Goal: Transaction & Acquisition: Purchase product/service

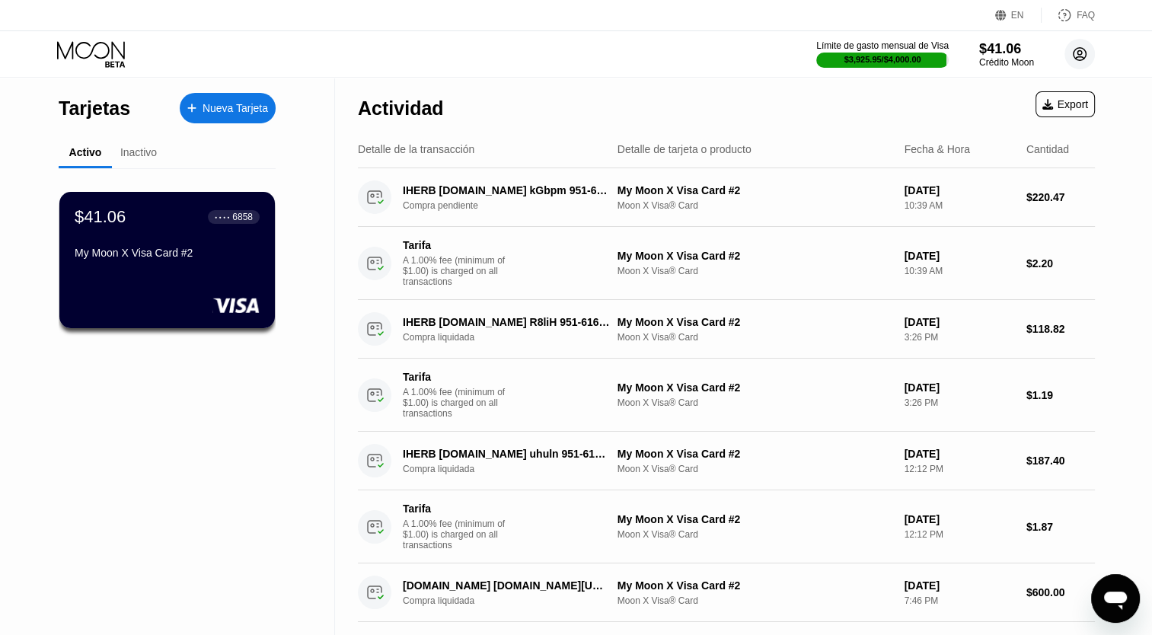
click at [1078, 56] on icon at bounding box center [1080, 54] width 8 height 8
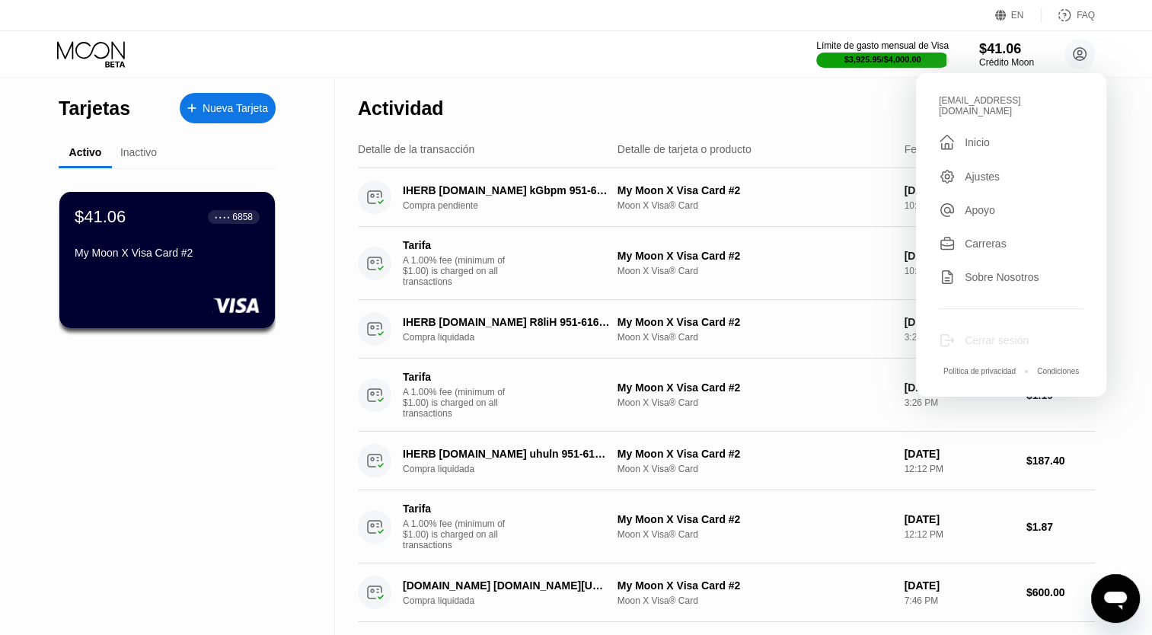
click at [983, 334] on div "Cerrar sesión" at bounding box center [997, 340] width 64 height 12
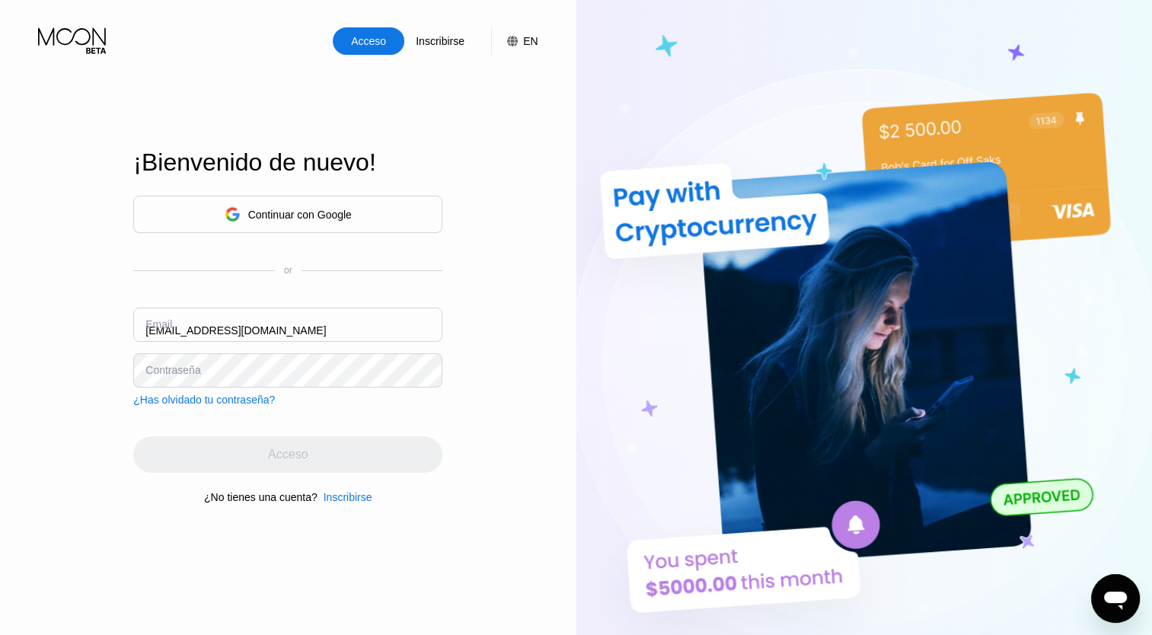
click at [315, 327] on input "[EMAIL_ADDRESS][DOMAIN_NAME]" at bounding box center [287, 325] width 309 height 34
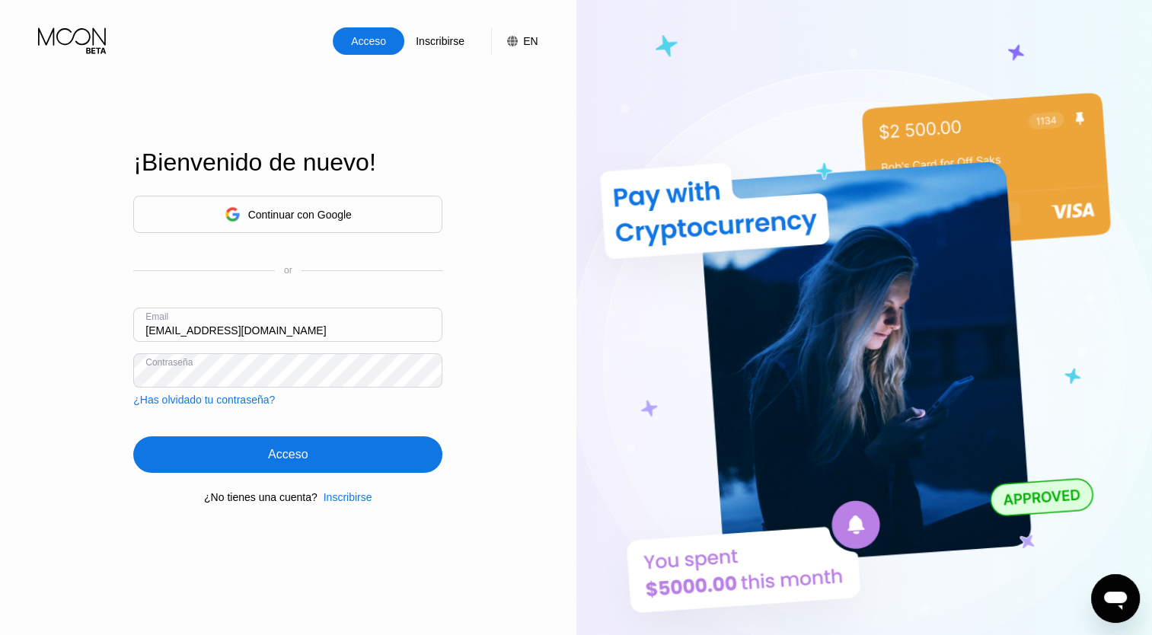
type input "[EMAIL_ADDRESS][DOMAIN_NAME]"
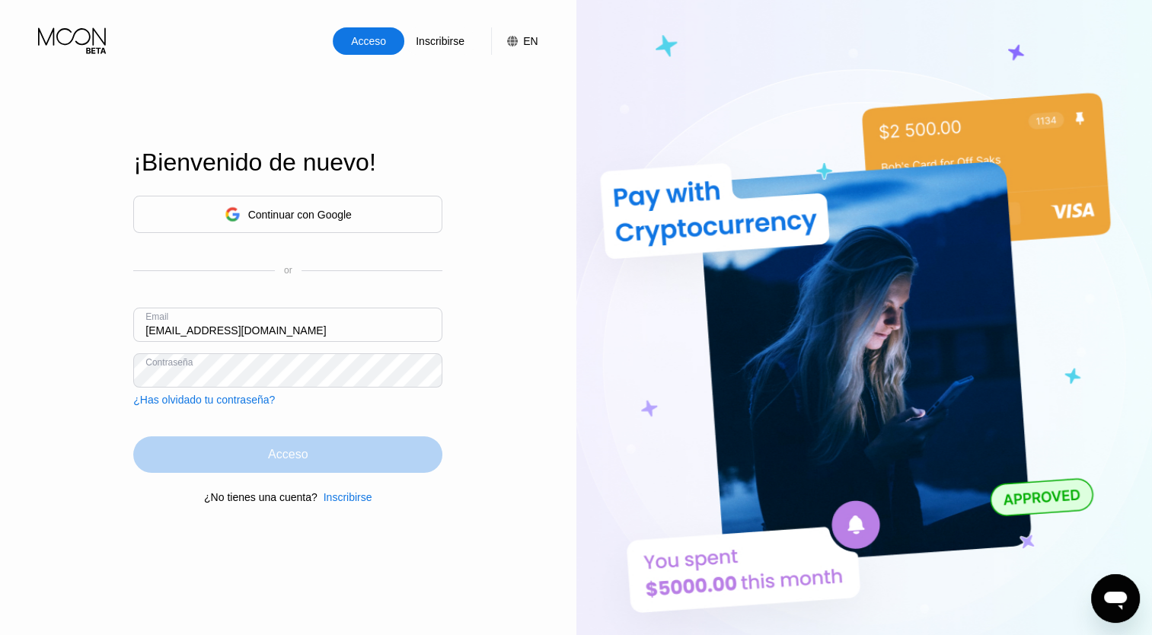
click at [273, 468] on div "Acceso" at bounding box center [287, 454] width 309 height 37
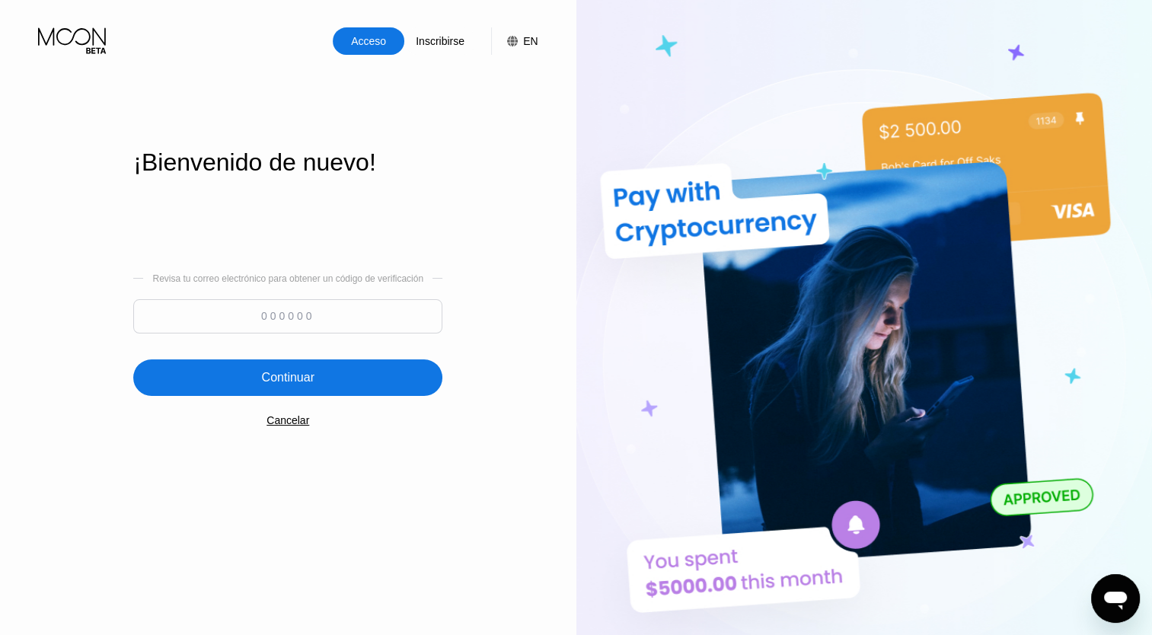
click at [300, 319] on input at bounding box center [287, 316] width 309 height 34
type input "413230"
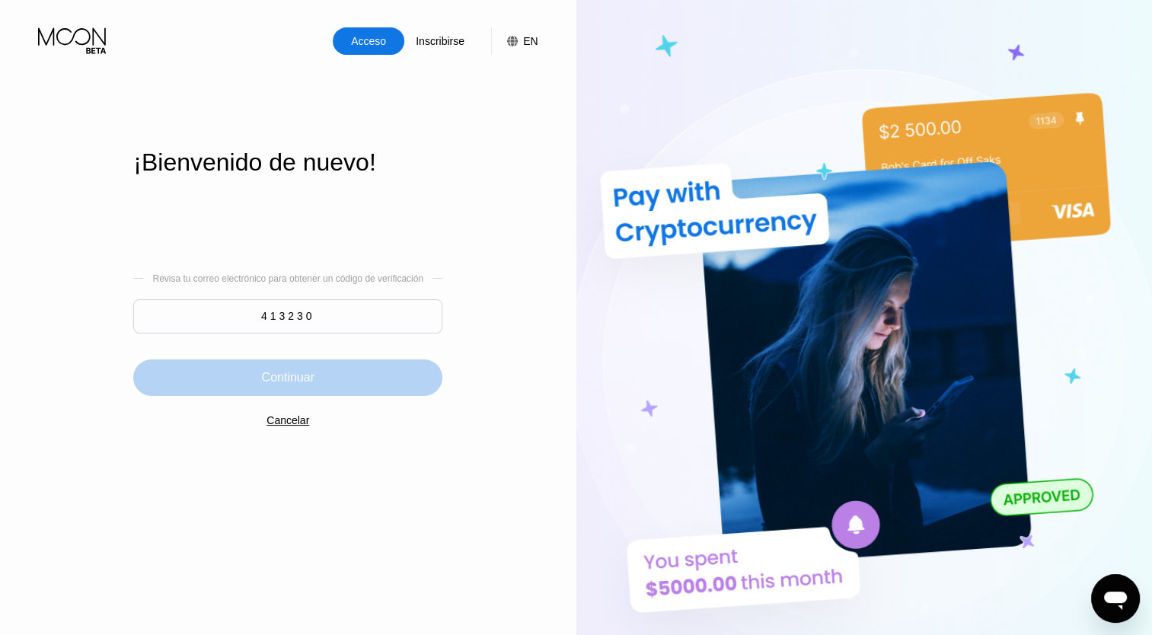
click at [284, 384] on div "Continuar" at bounding box center [288, 377] width 53 height 15
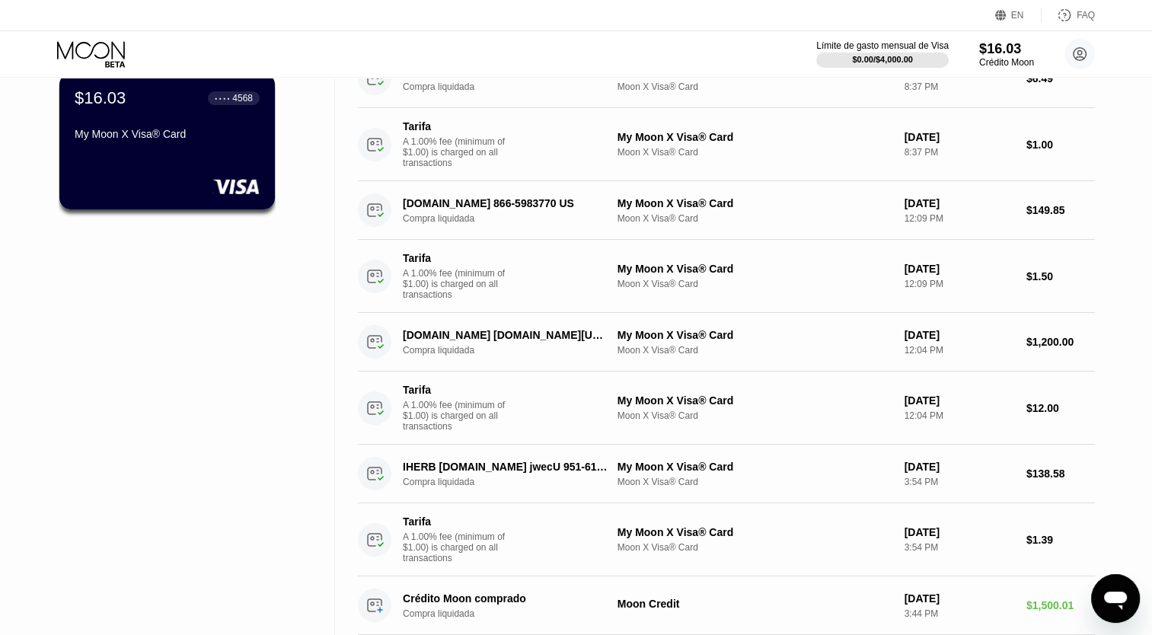
scroll to position [121, 0]
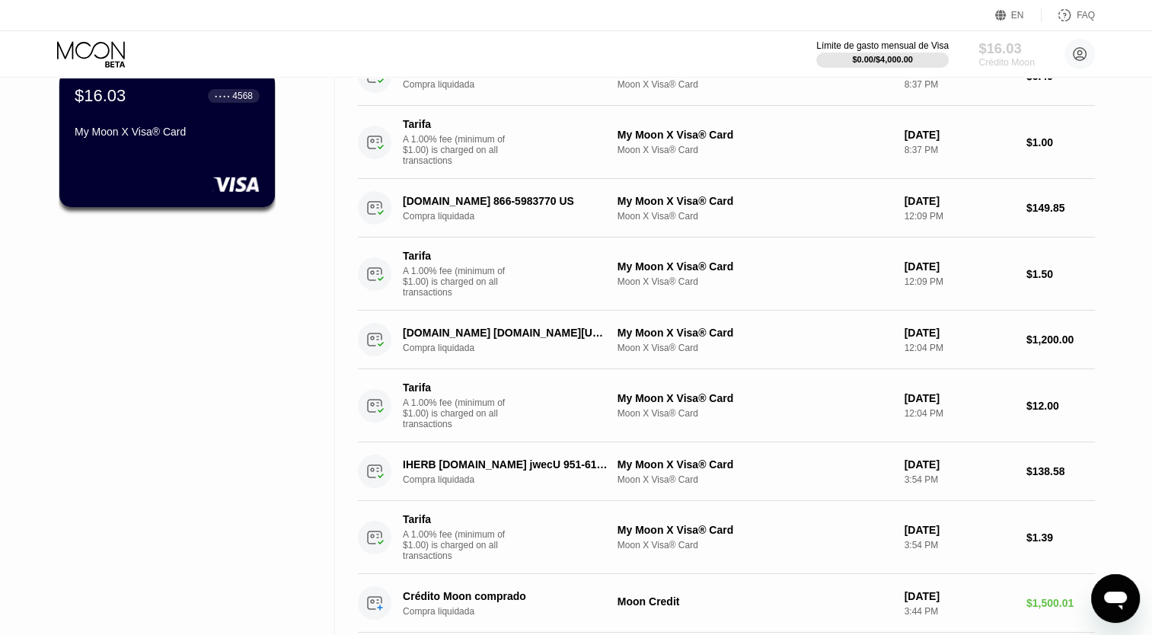
click at [996, 63] on div "Crédito Moon" at bounding box center [1007, 62] width 56 height 11
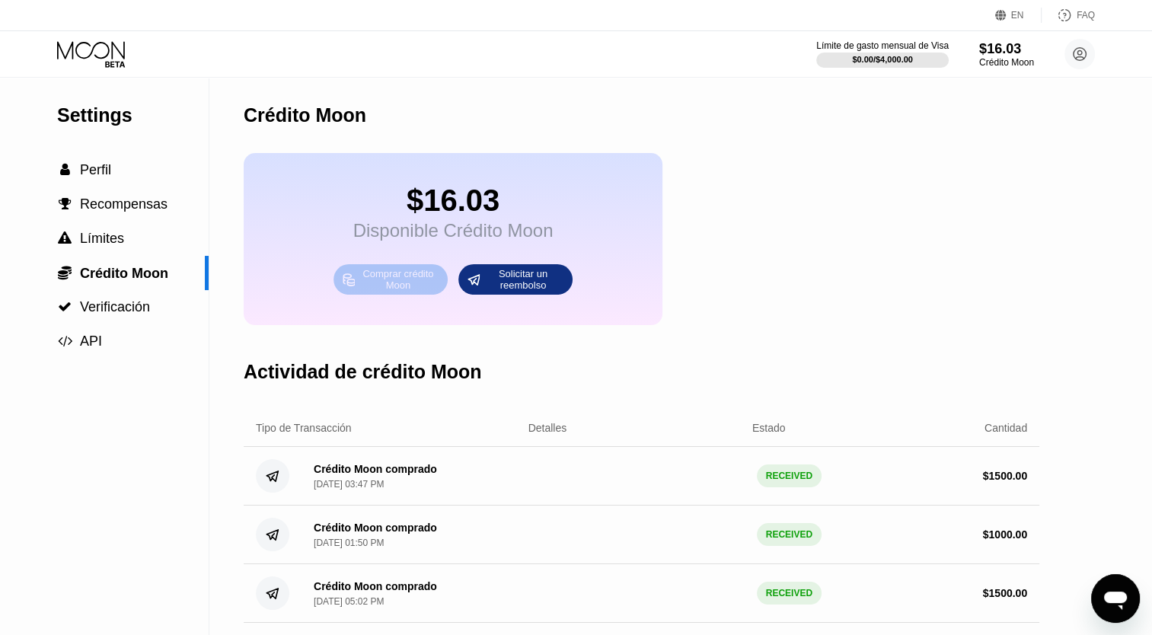
click at [384, 292] on div "Comprar crédito Moon" at bounding box center [398, 279] width 84 height 24
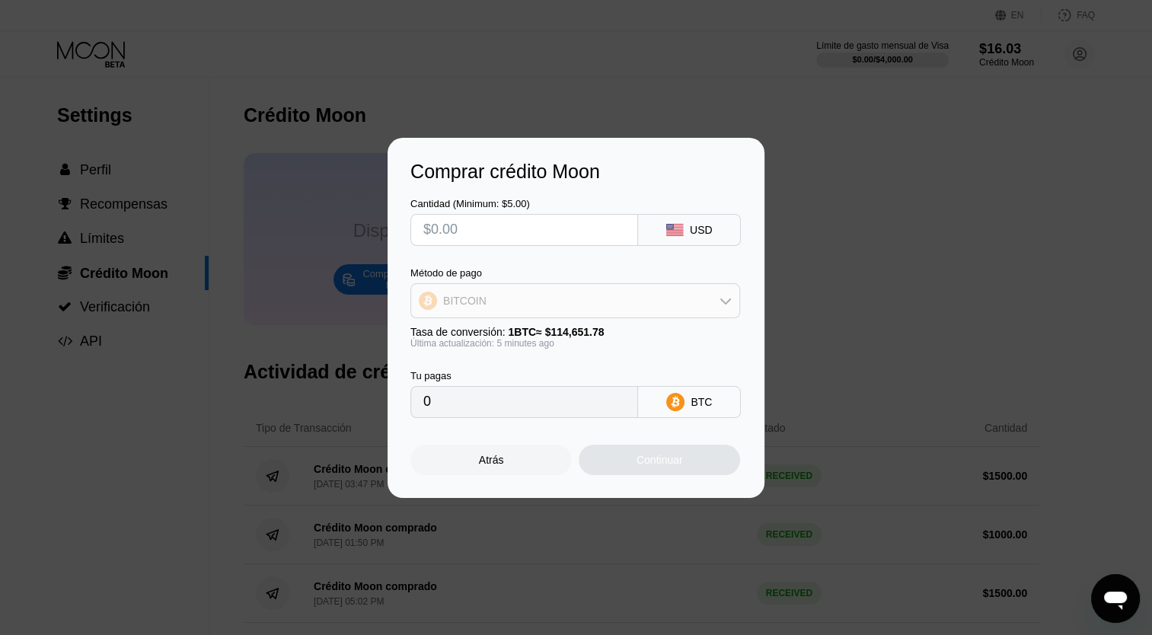
click at [523, 294] on div "BITCOIN" at bounding box center [575, 301] width 328 height 30
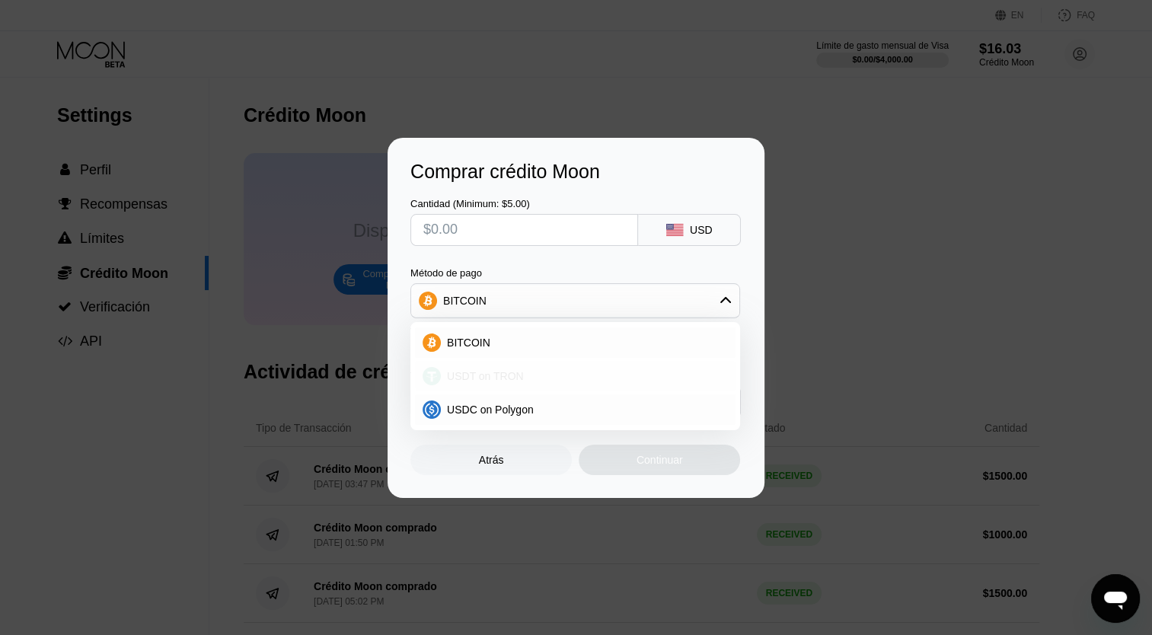
click at [497, 378] on span "USDT on TRON" at bounding box center [485, 376] width 77 height 12
type input "0.00"
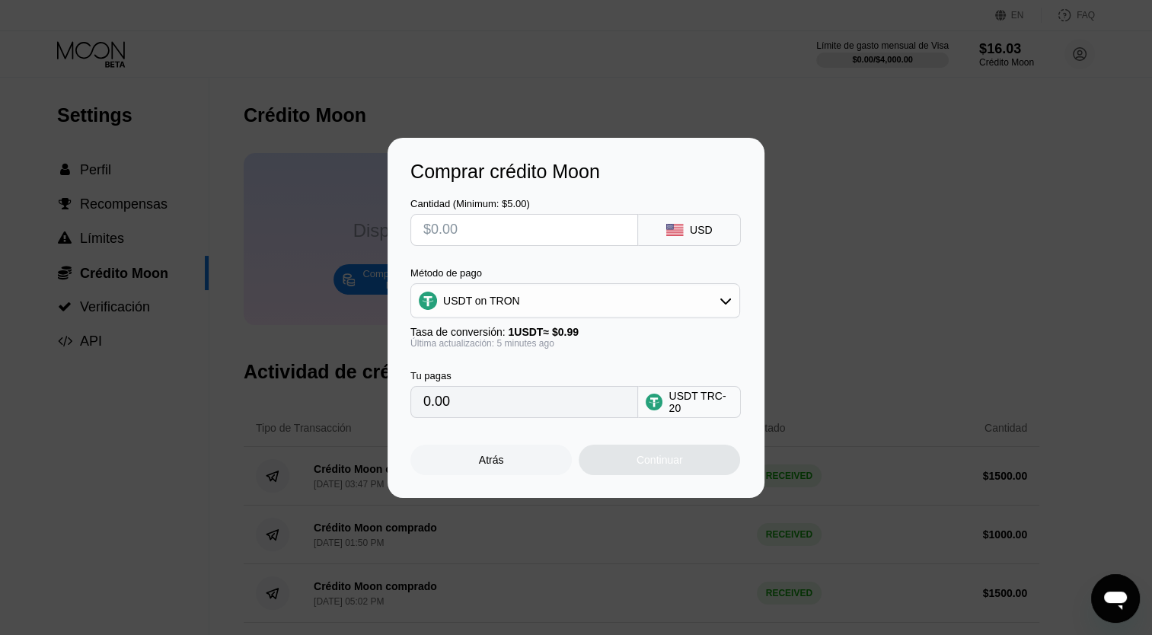
click at [504, 232] on input "text" at bounding box center [524, 230] width 202 height 30
type input "$1"
type input "1.01"
type input "$15"
type input "15.15"
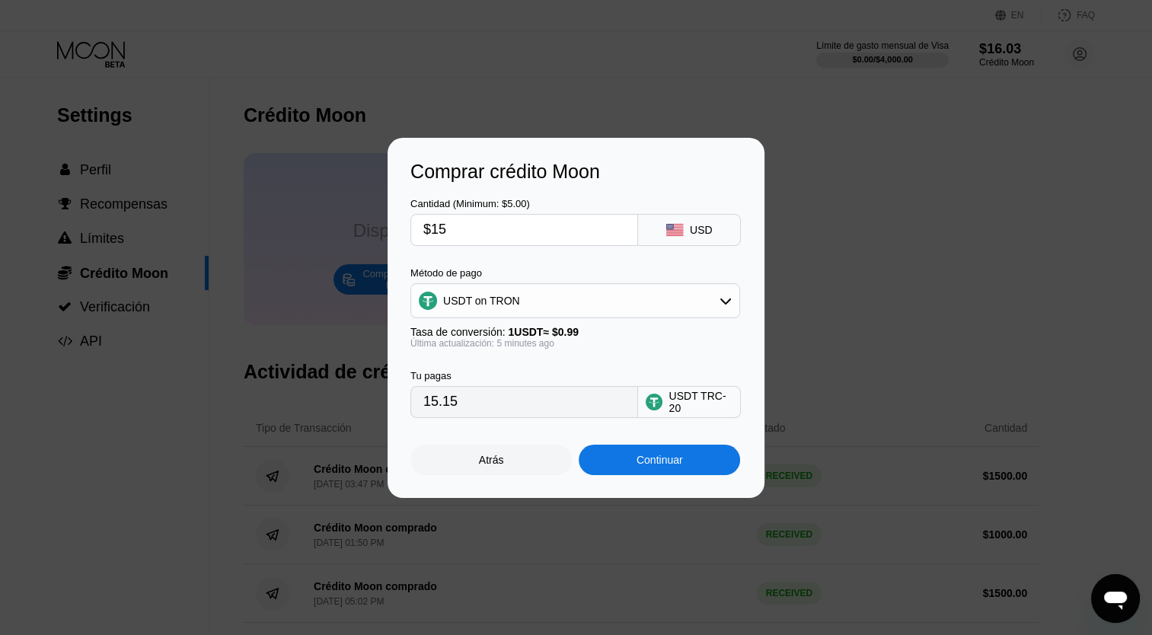
type input "$150"
type input "151.52"
type input "$1500"
type input "1515.15"
type input "$1500"
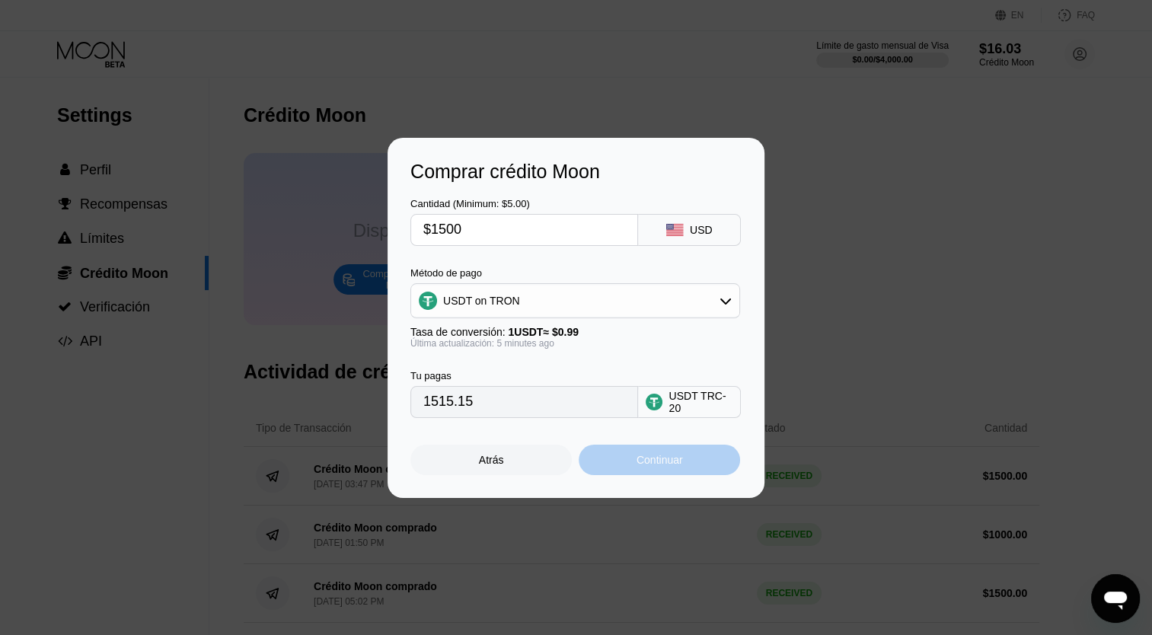
click at [653, 466] on div "Continuar" at bounding box center [660, 460] width 46 height 12
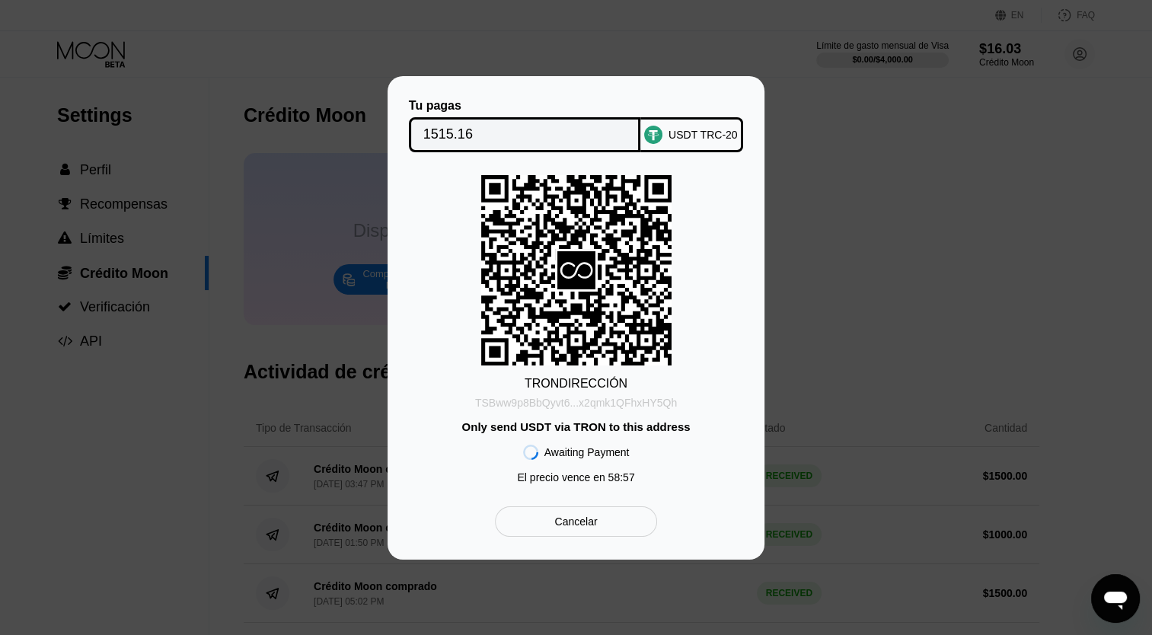
click at [666, 398] on div "TSBww9p8BbQyvt6...x2qmk1QFhxHY5Qh" at bounding box center [576, 403] width 202 height 12
click at [661, 406] on div "TSBww9p8BbQyvt6...x2qmk1QFhxHY5Qh" at bounding box center [576, 403] width 202 height 12
click at [59, 545] on div "Tu pagas 1515.16 USDT TRC-20 TRON DIRECCIÓN TSBww9p8BbQyvt6...x2qmk1QFhxHY5Qh O…" at bounding box center [576, 318] width 1152 height 484
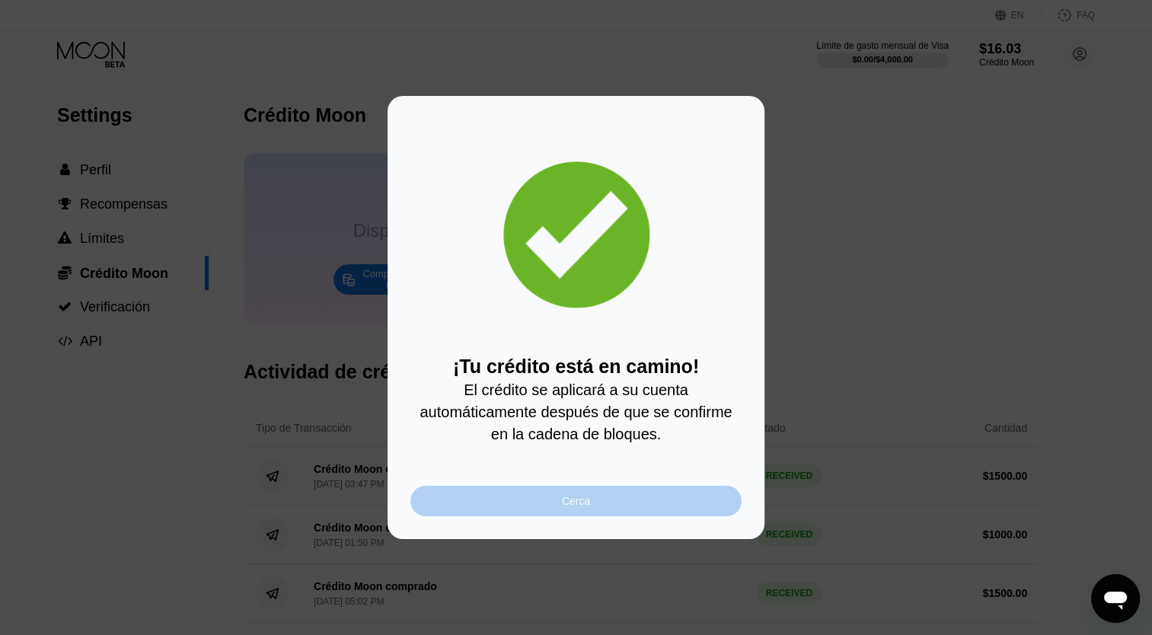
click at [576, 507] on div "Cerca" at bounding box center [576, 501] width 28 height 12
